Goal: Register for event/course

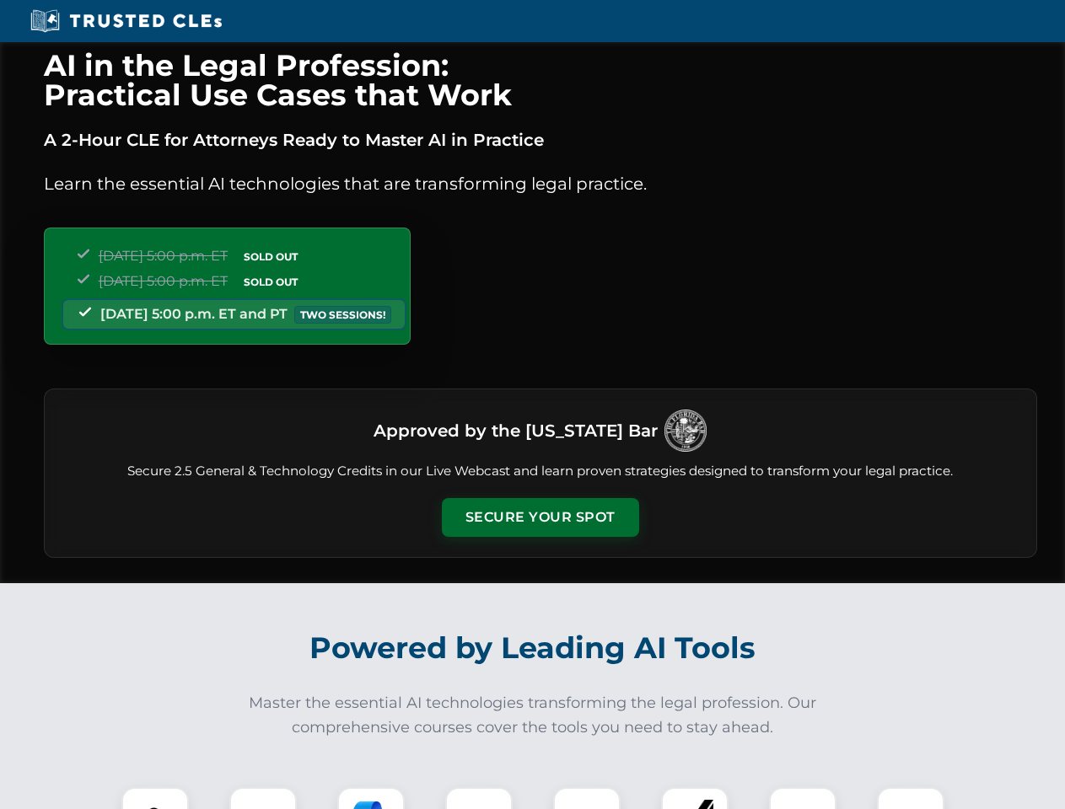
click at [540, 518] on button "Secure Your Spot" at bounding box center [540, 517] width 197 height 39
click at [155, 798] on img at bounding box center [155, 821] width 49 height 49
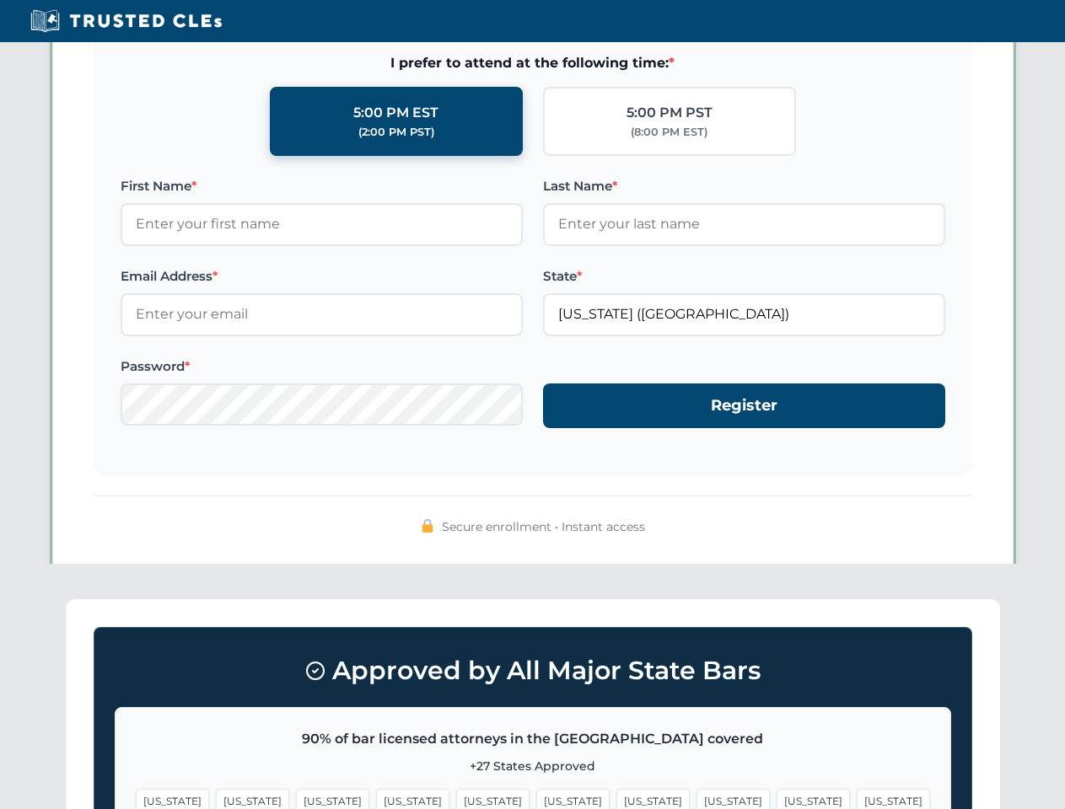
click at [776, 798] on span "[US_STATE]" at bounding box center [812, 801] width 73 height 24
